Goal: Navigation & Orientation: Find specific page/section

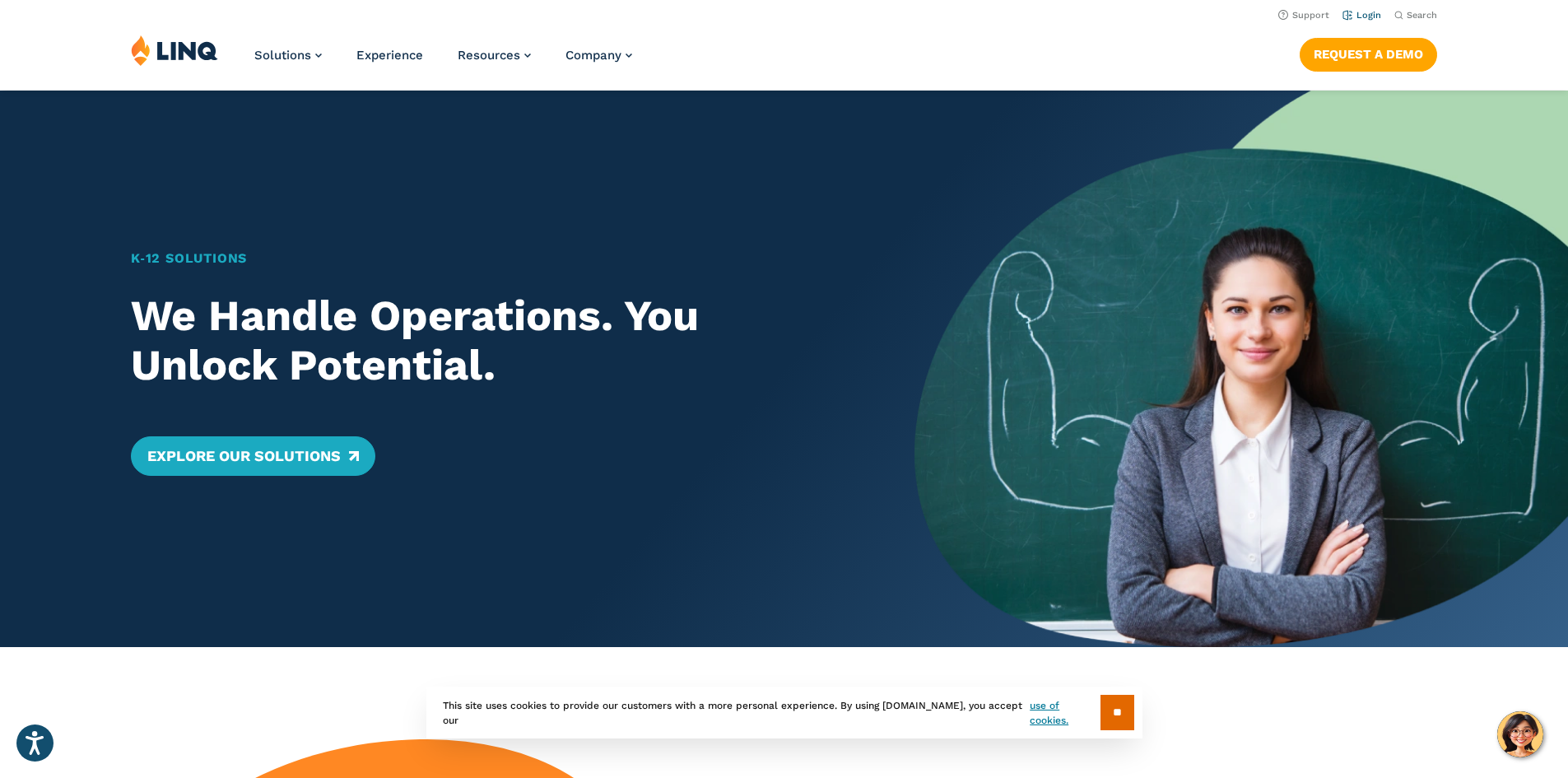
click at [1359, 9] on li "Login" at bounding box center [1362, 14] width 39 height 18
click at [1359, 20] on link "Login" at bounding box center [1362, 15] width 39 height 10
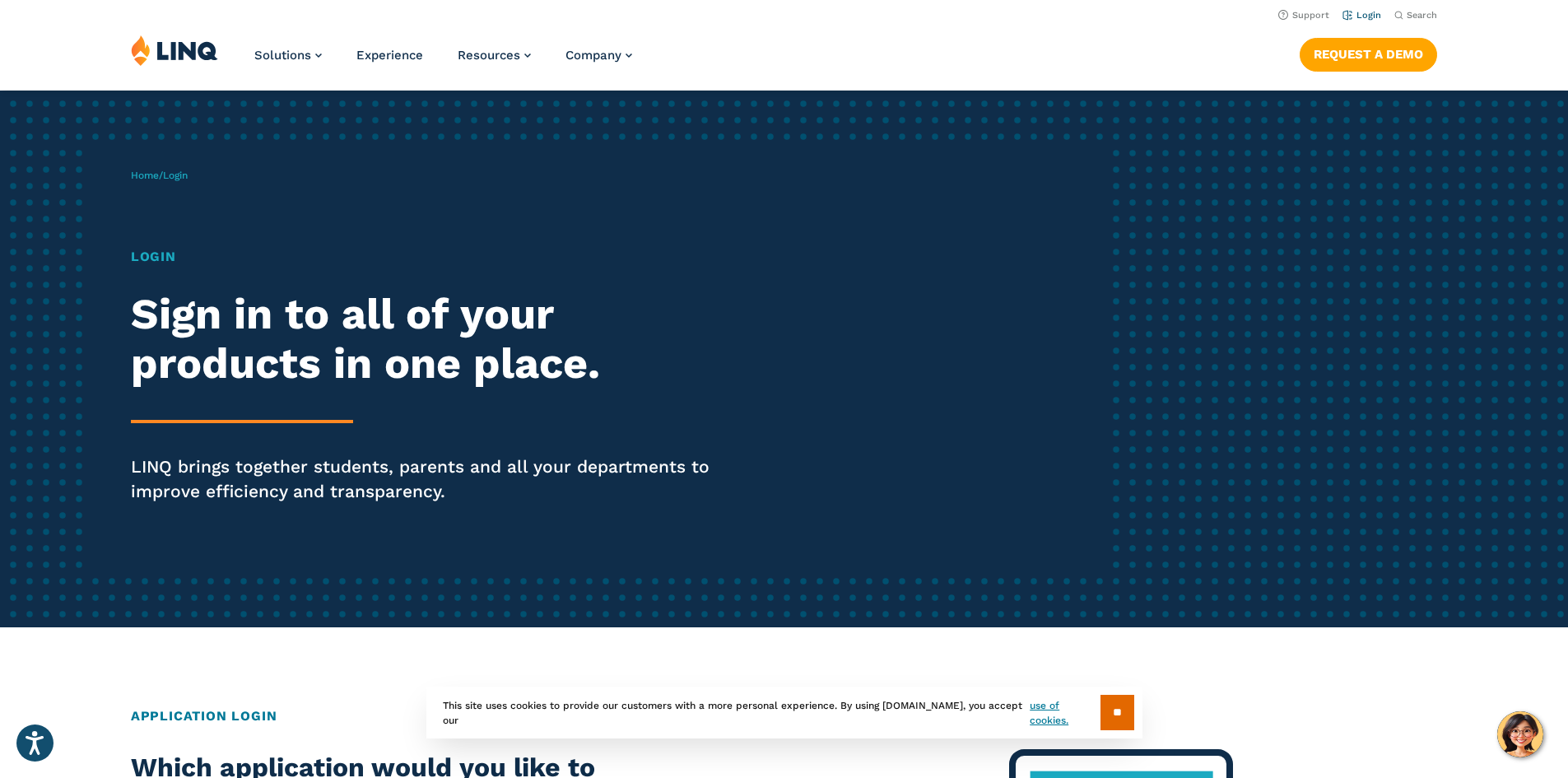
click at [1359, 15] on link "Login" at bounding box center [1362, 15] width 39 height 10
click at [1129, 695] on input "**" at bounding box center [1117, 712] width 34 height 35
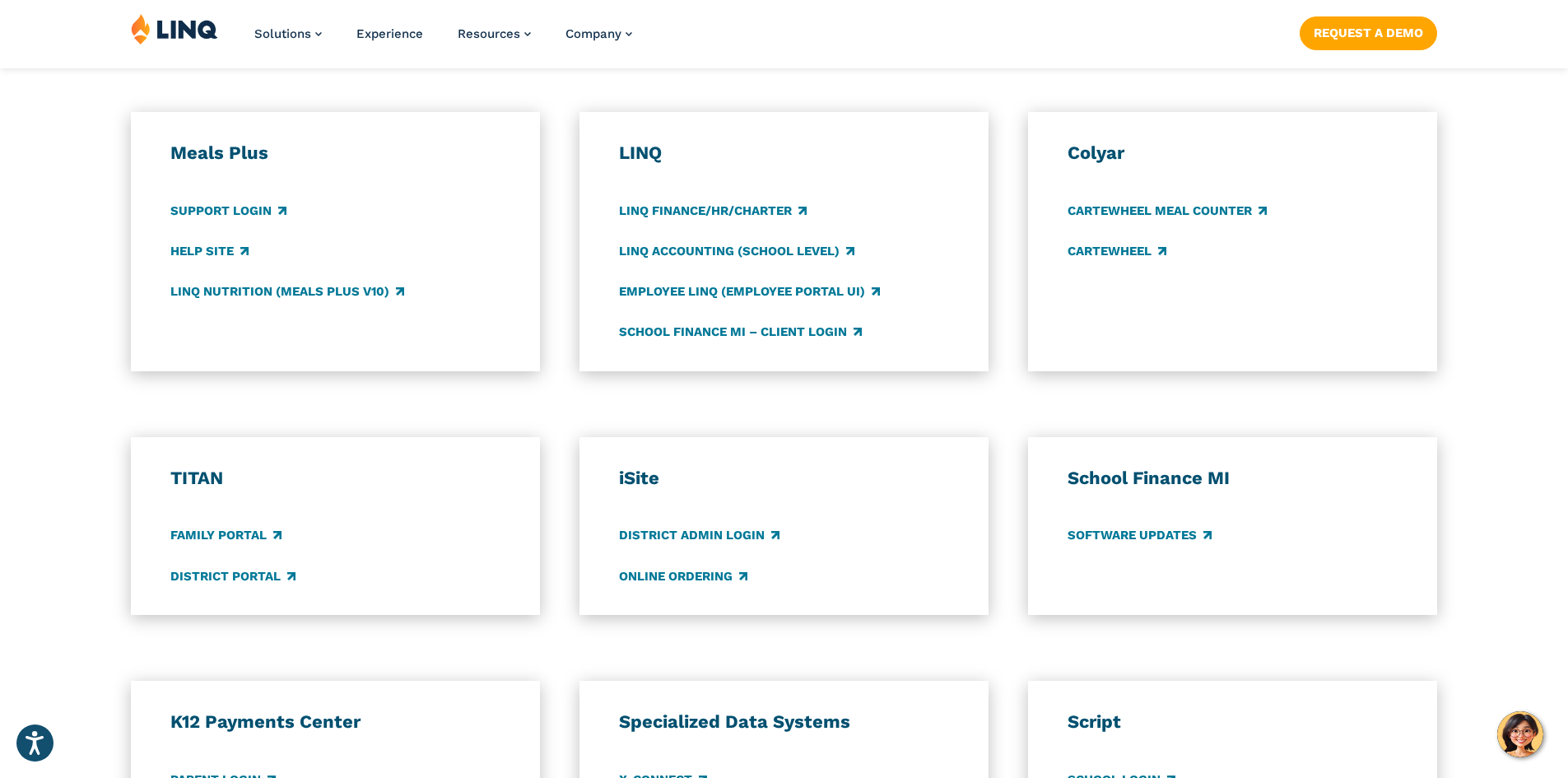
scroll to position [893, 0]
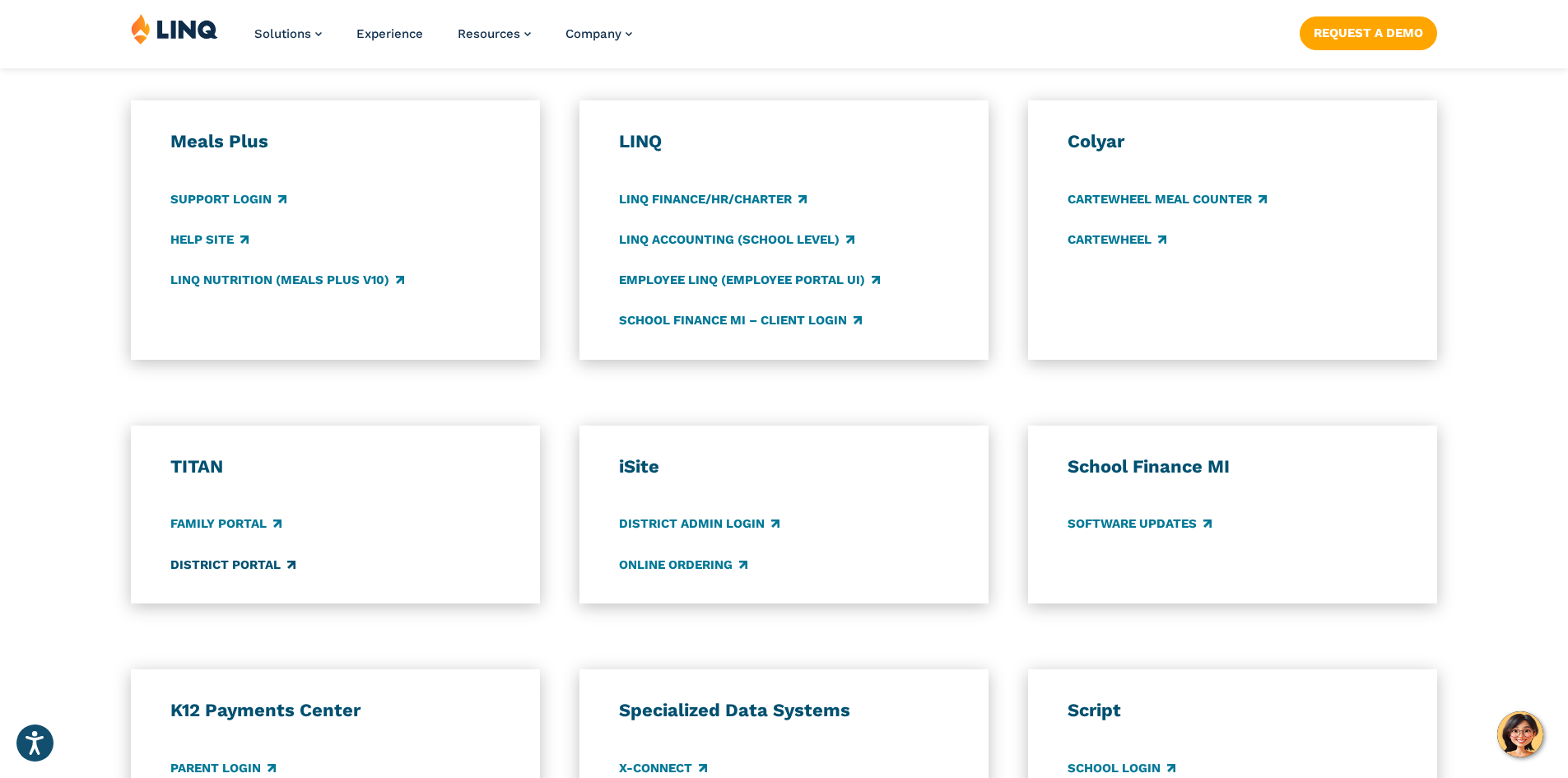
click at [253, 562] on link "District Portal" at bounding box center [232, 564] width 125 height 18
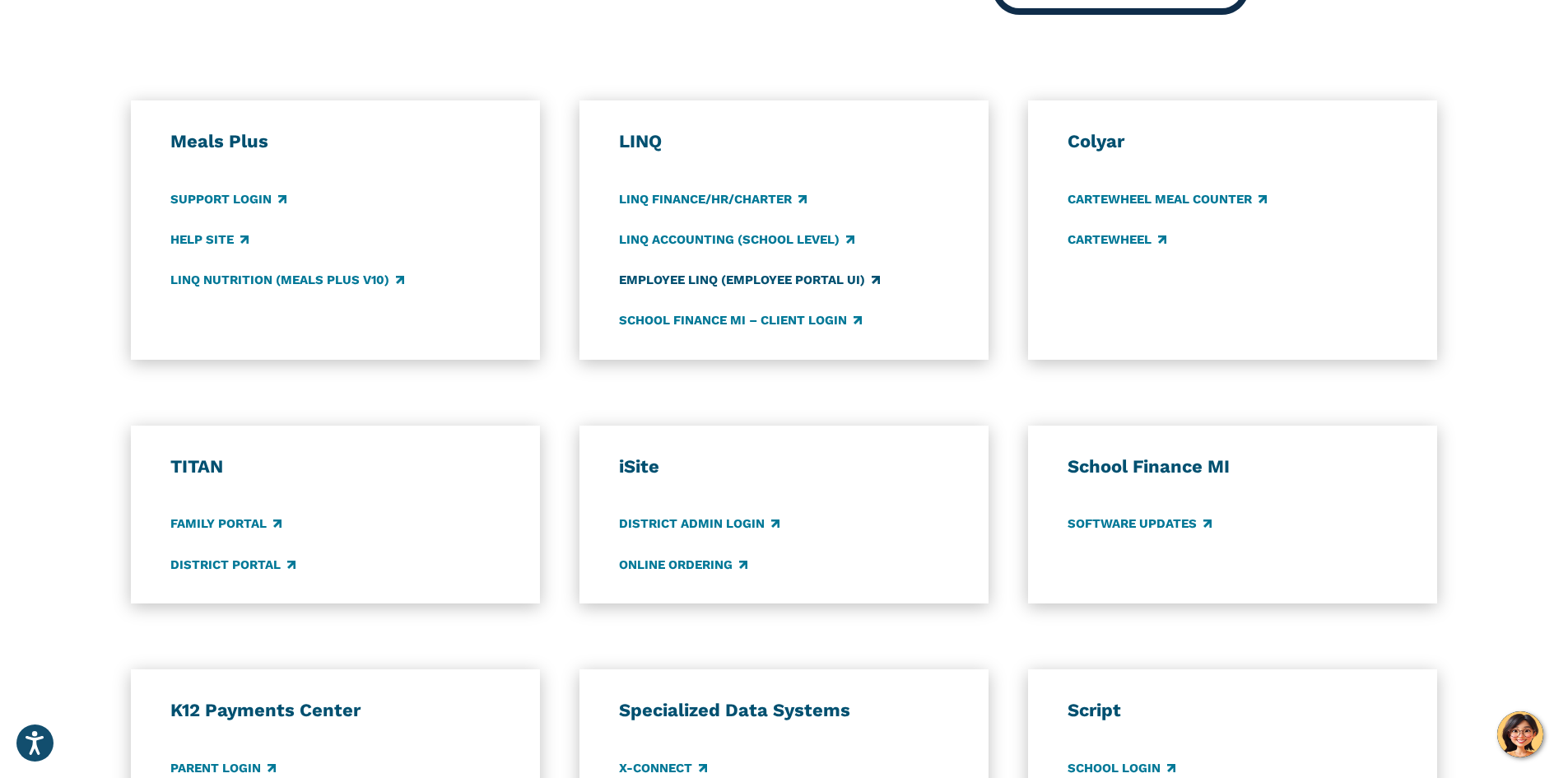
click at [746, 279] on link "Employee LINQ (Employee Portal UI)" at bounding box center [749, 279] width 261 height 18
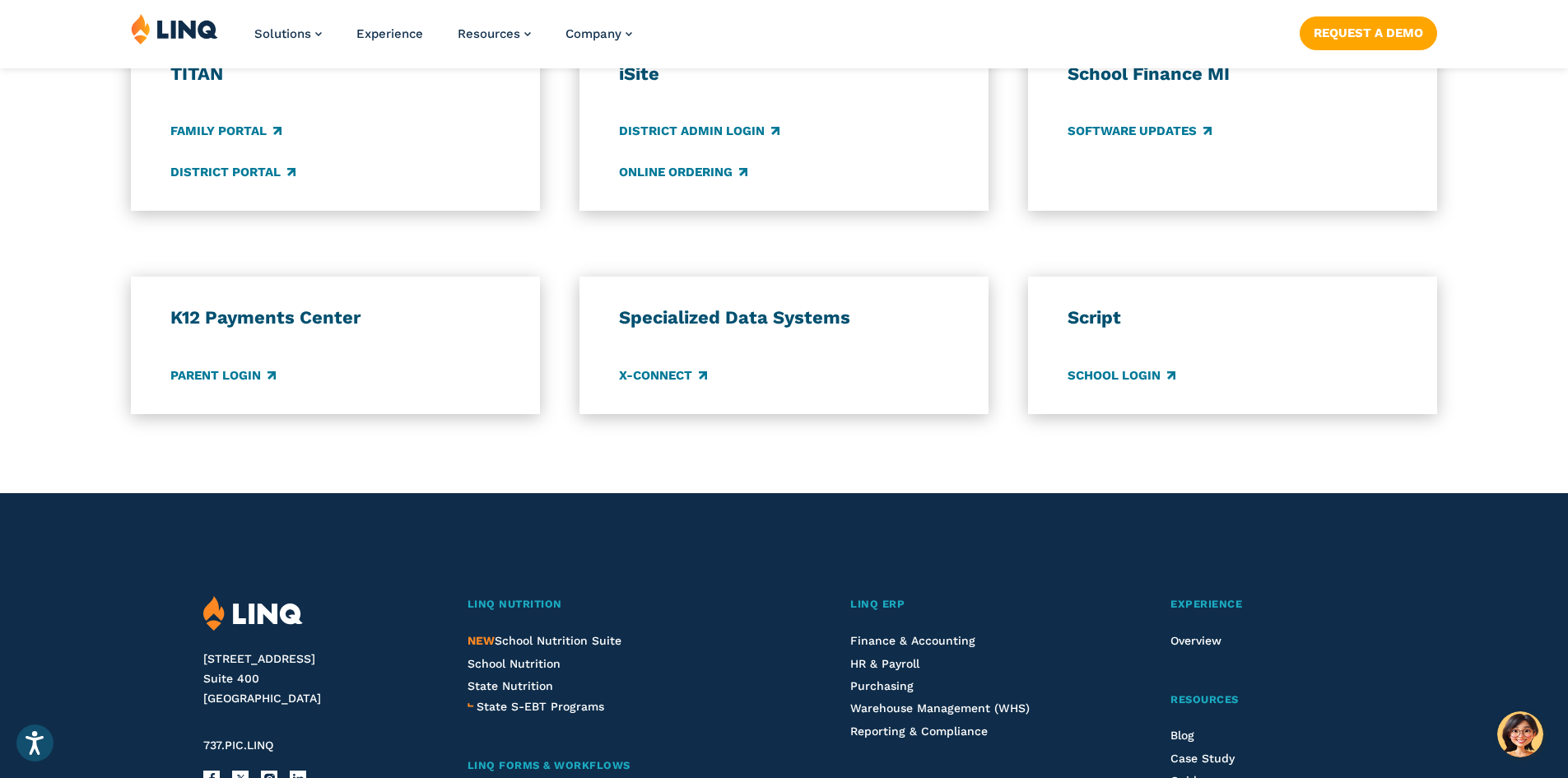
scroll to position [1315, 0]
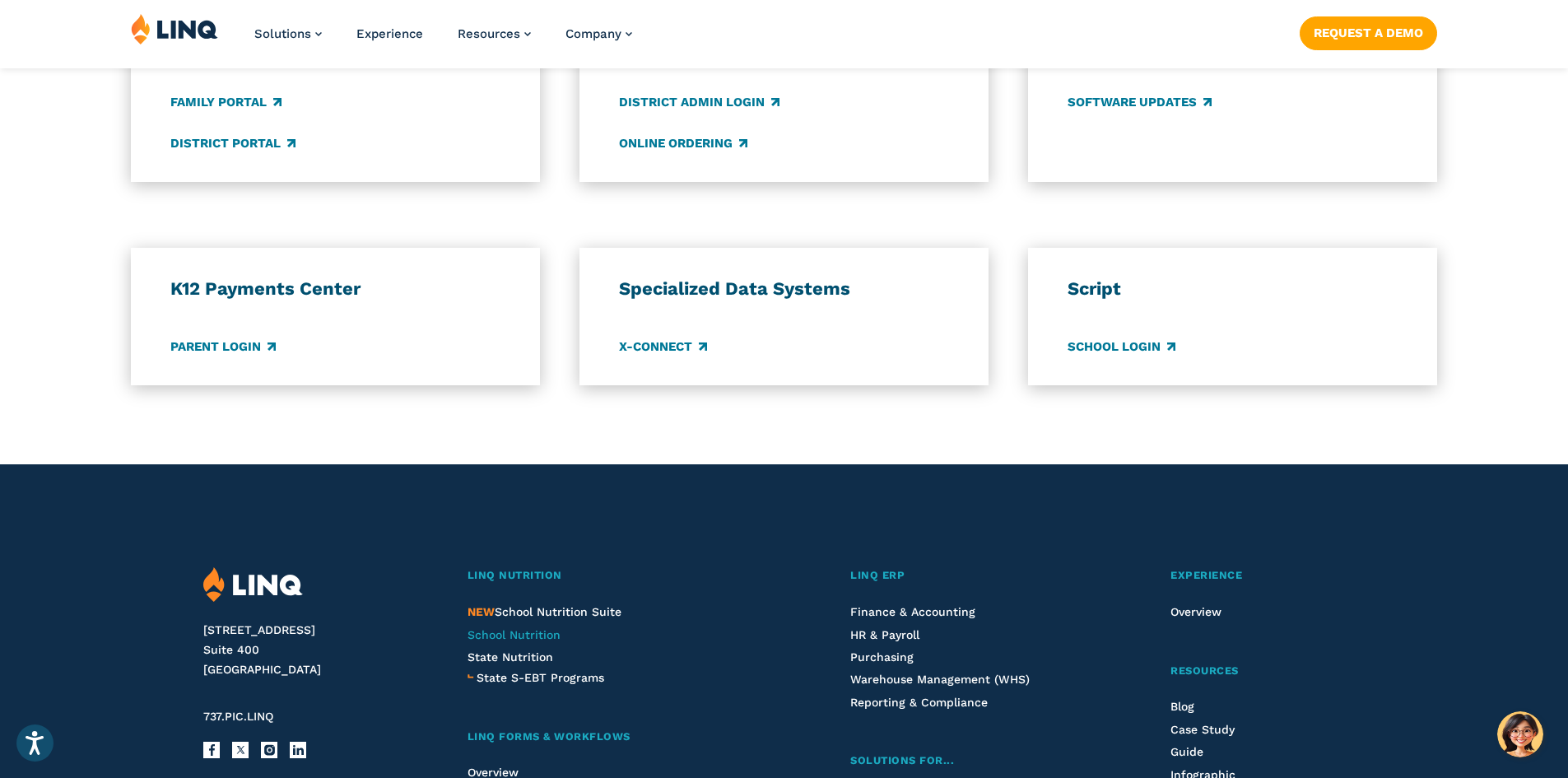
click at [533, 635] on span "School Nutrition" at bounding box center [514, 635] width 93 height 13
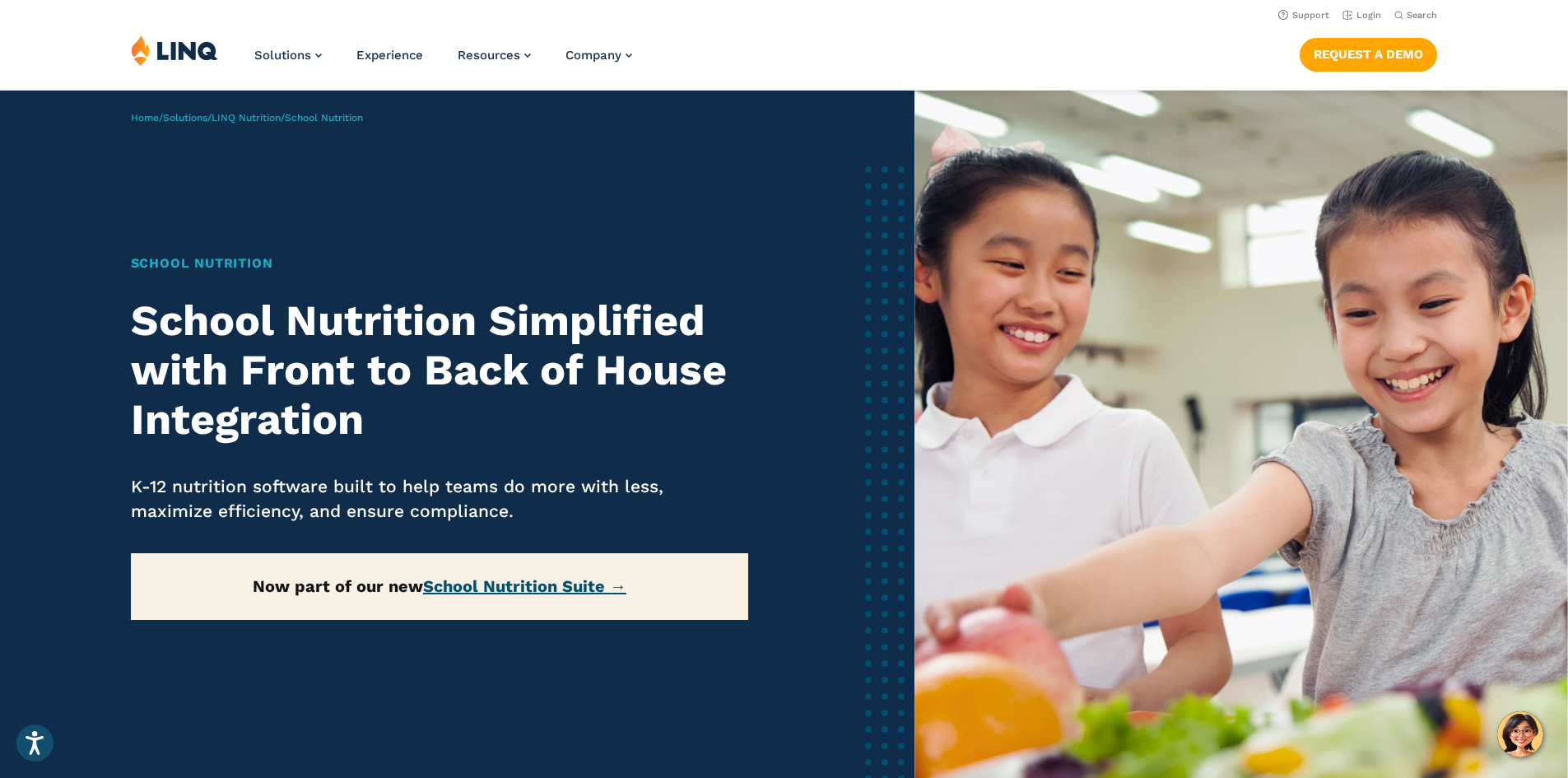
click at [603, 579] on link "School Nutrition Suite →" at bounding box center [524, 586] width 203 height 20
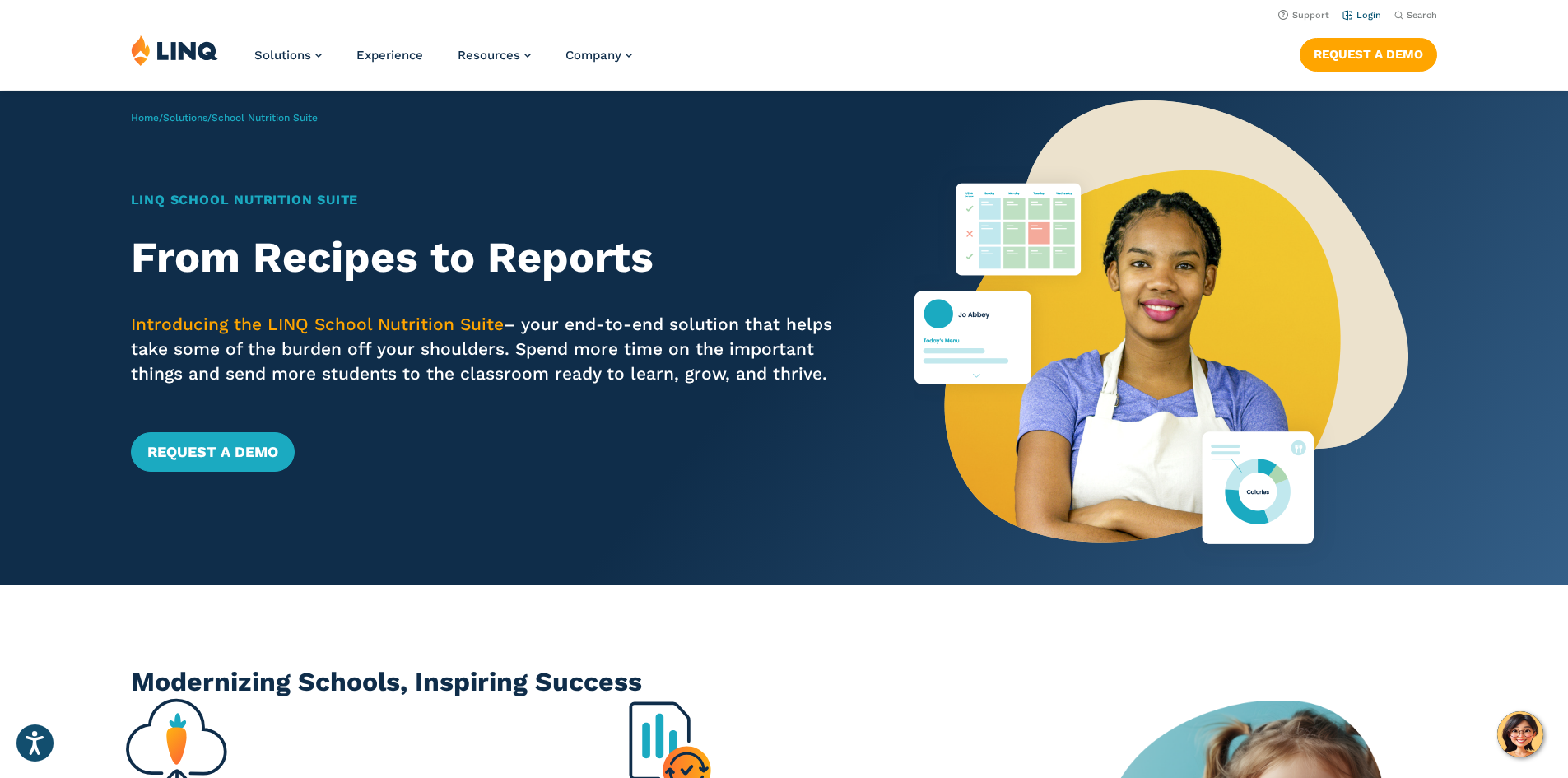
click at [1356, 15] on link "Login" at bounding box center [1362, 15] width 39 height 10
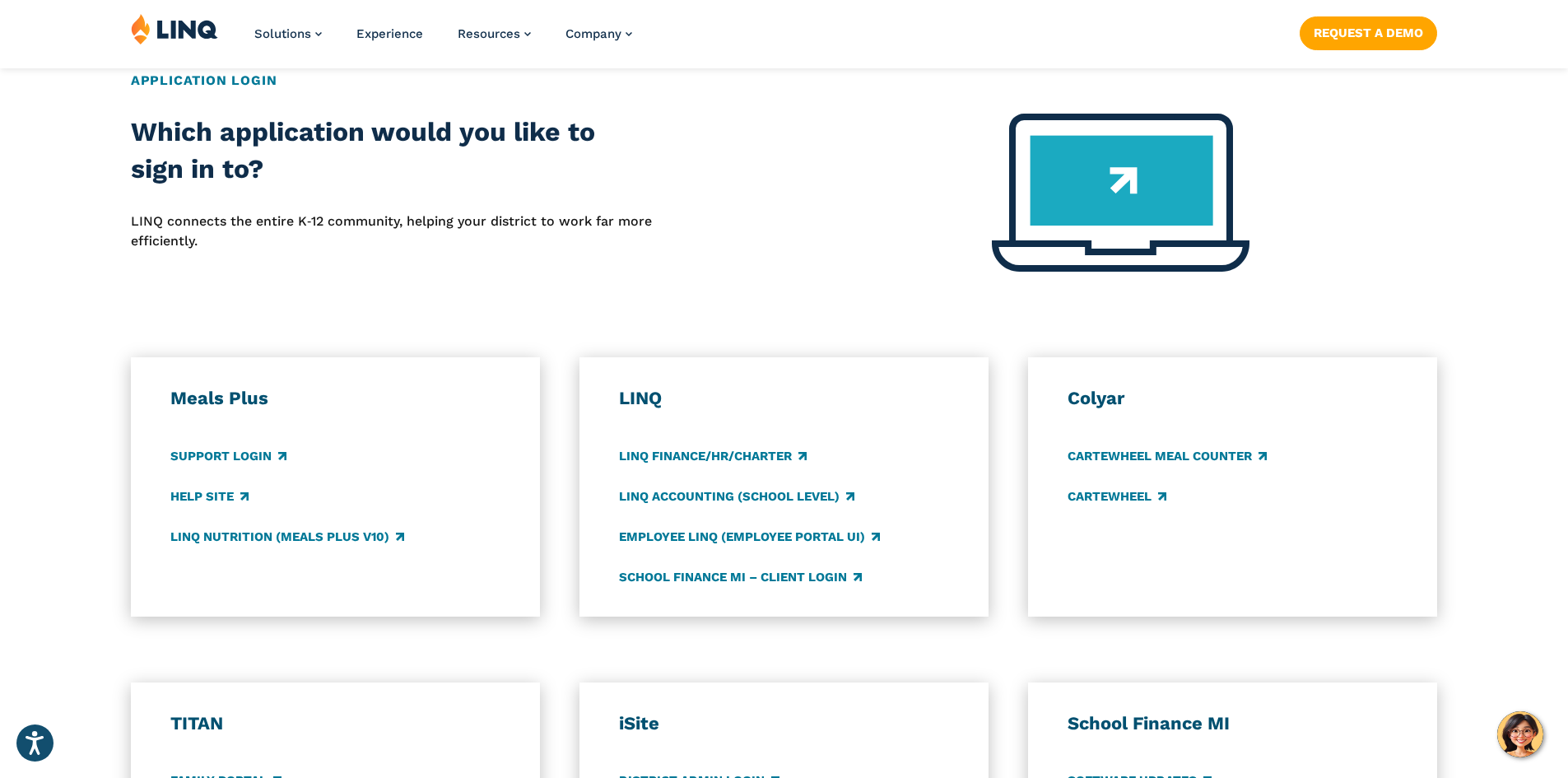
scroll to position [645, 0]
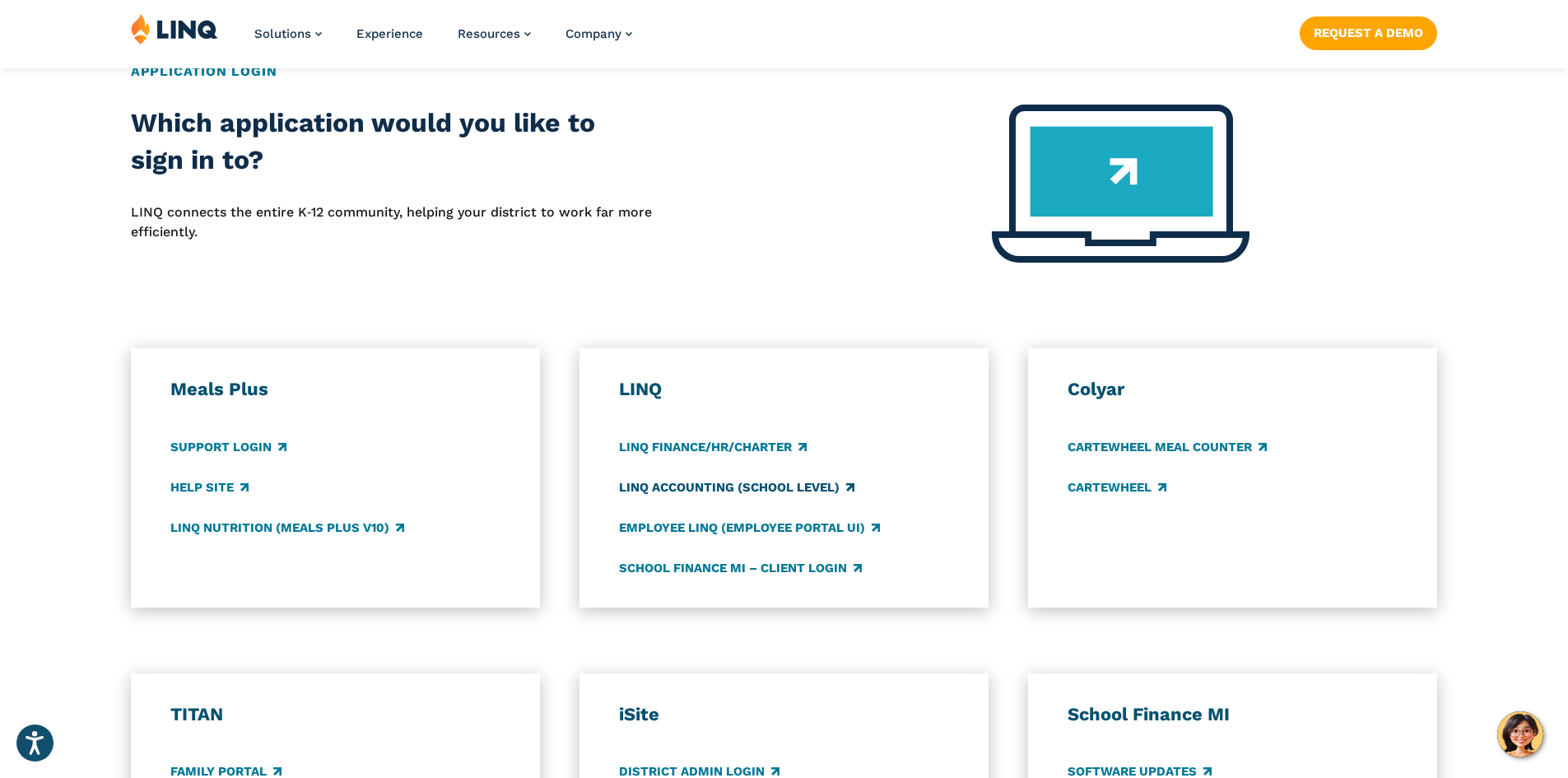
click at [790, 486] on link "LINQ Accounting (school level)" at bounding box center [736, 488] width 235 height 18
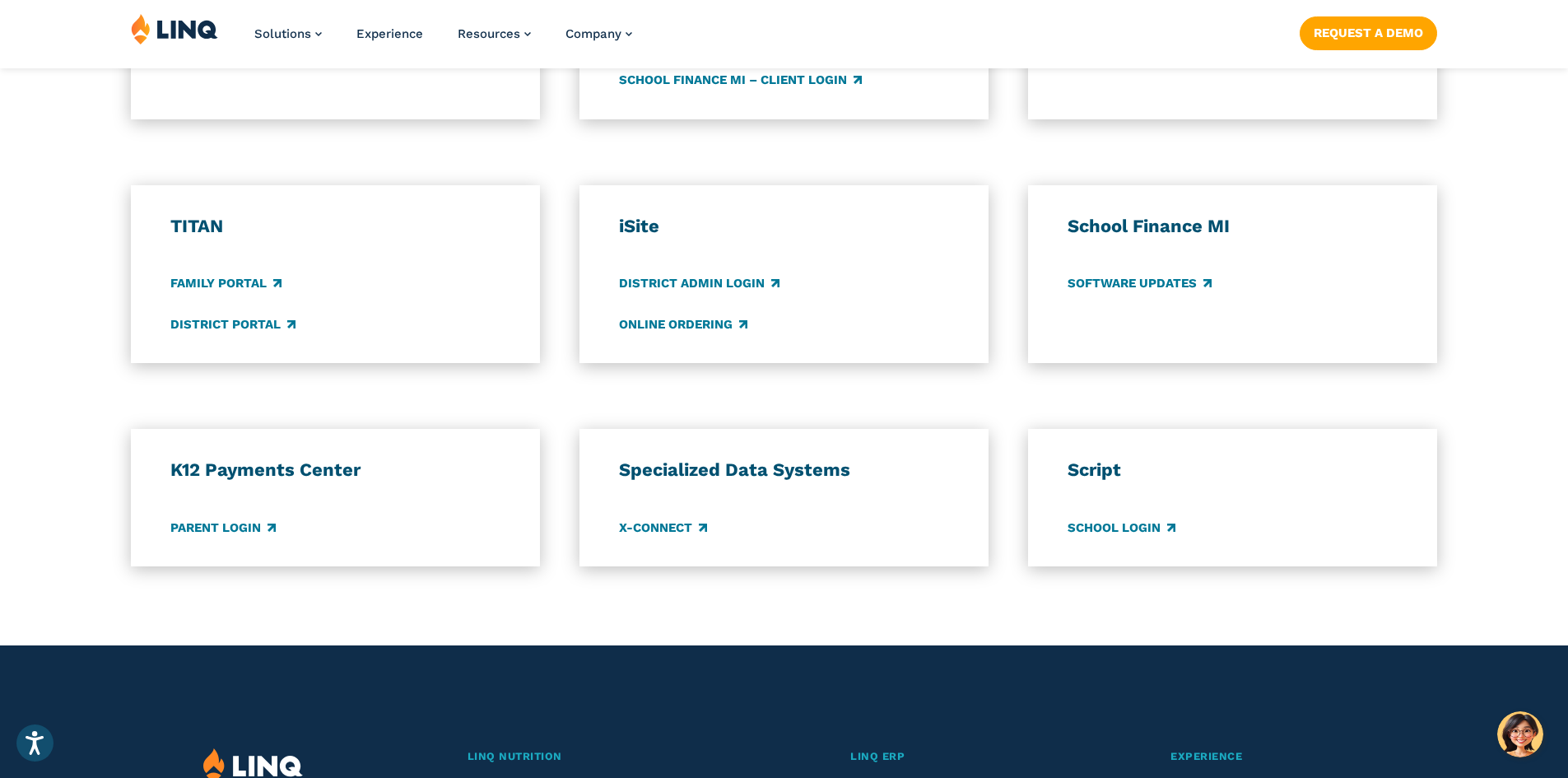
scroll to position [1137, 0]
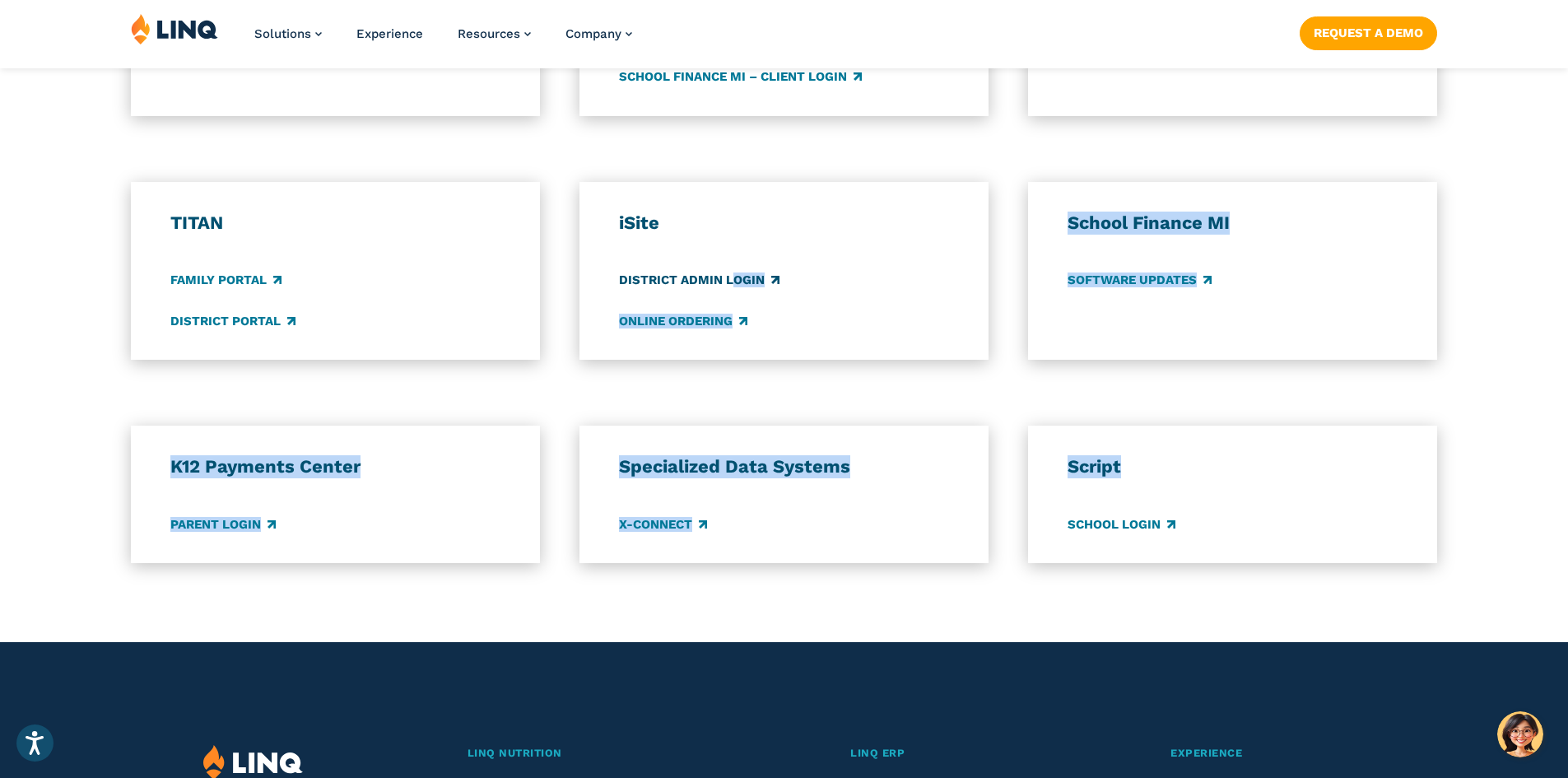
drag, startPoint x: 1553, startPoint y: 367, endPoint x: 648, endPoint y: 286, distance: 908.6
click at [648, 286] on div "Application Login Which application would you like to sign in to? LINQ connects…" at bounding box center [784, 67] width 1568 height 994
click at [198, 319] on link "District Portal" at bounding box center [232, 321] width 125 height 18
